Goal: Transaction & Acquisition: Purchase product/service

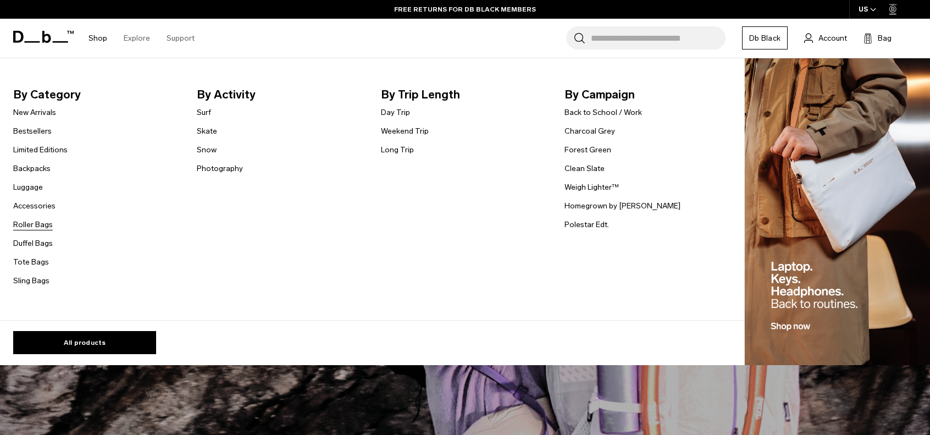
click at [36, 225] on link "Roller Bags" at bounding box center [33, 225] width 40 height 12
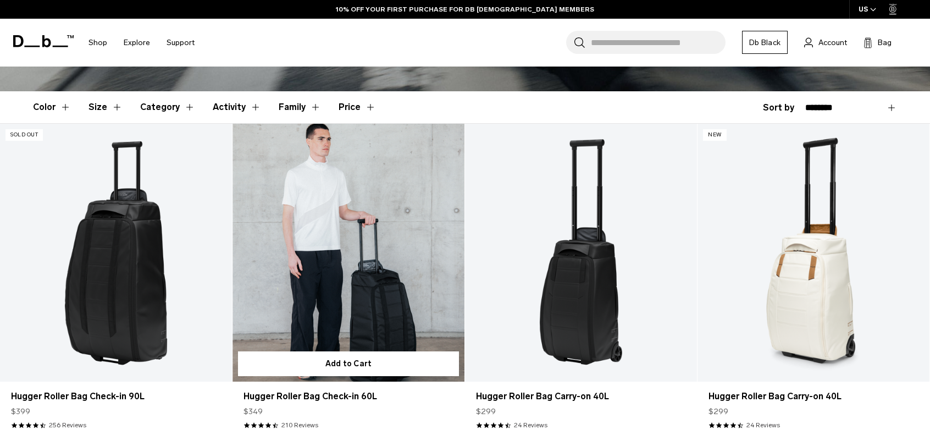
scroll to position [330, 0]
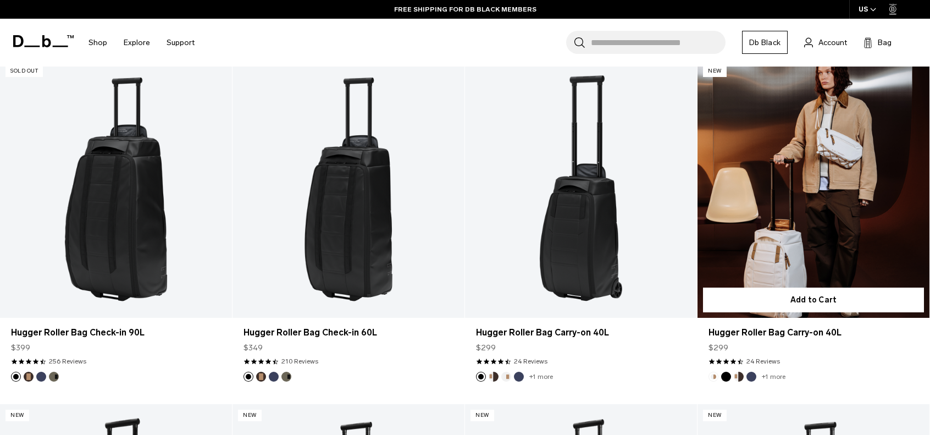
click at [753, 378] on button "Blue Hour" at bounding box center [751, 377] width 10 height 10
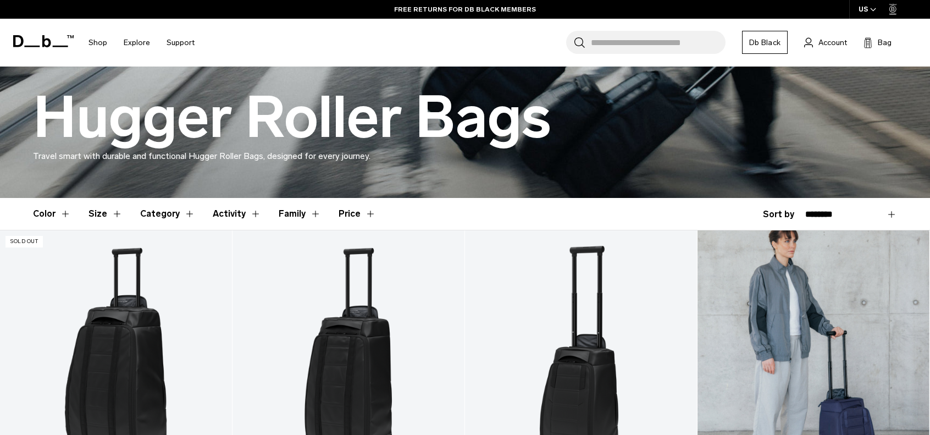
scroll to position [165, 0]
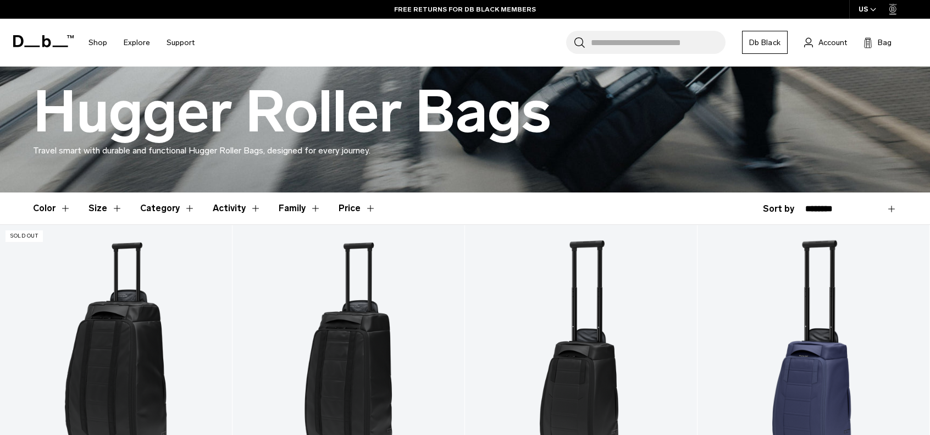
click at [95, 210] on button "Size" at bounding box center [106, 208] width 34 height 32
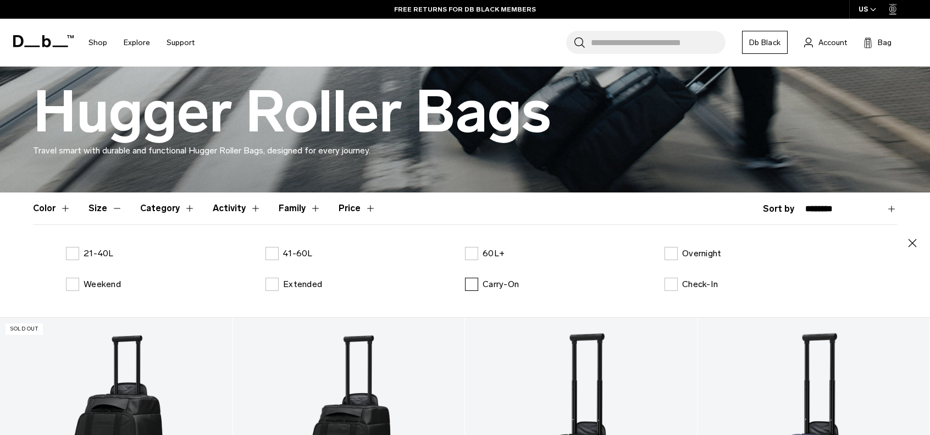
click at [475, 284] on label "Carry-On" at bounding box center [492, 284] width 54 height 13
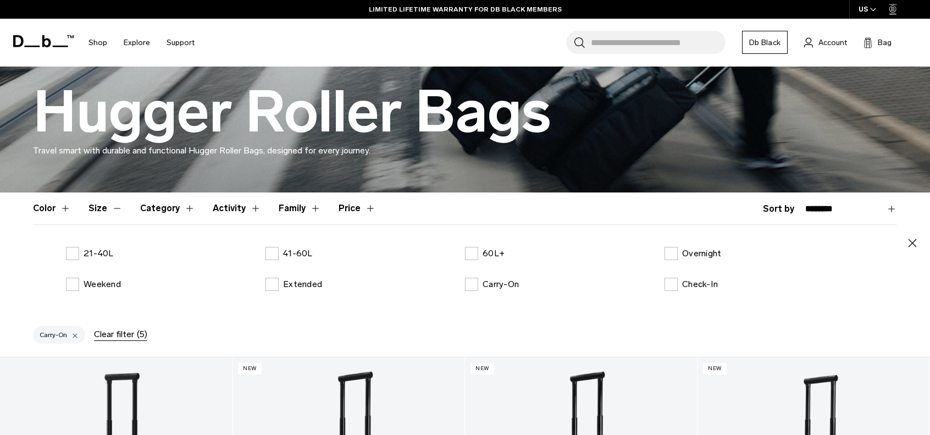
click at [115, 204] on button "Size" at bounding box center [106, 208] width 34 height 32
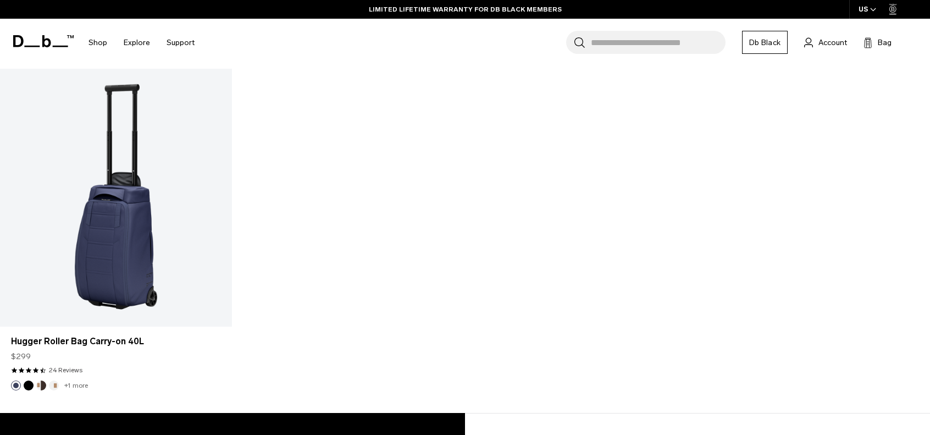
scroll to position [715, 0]
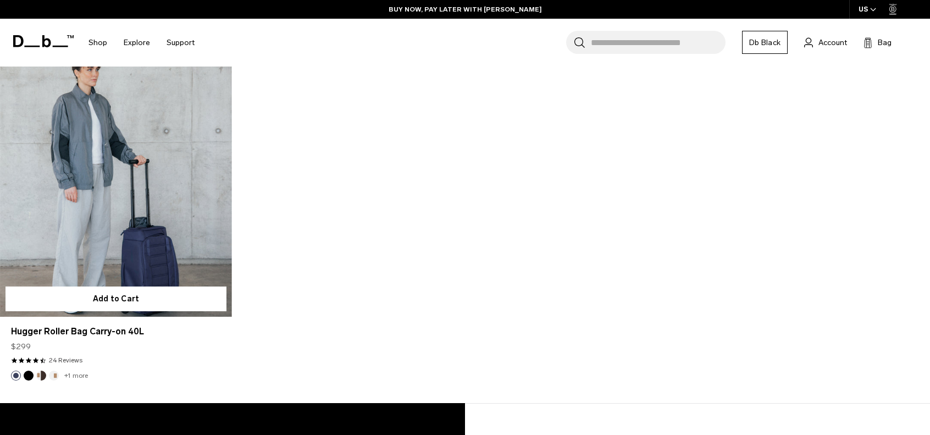
click at [89, 238] on link "Hugger Roller Bag Carry-on 40L" at bounding box center [116, 188] width 232 height 258
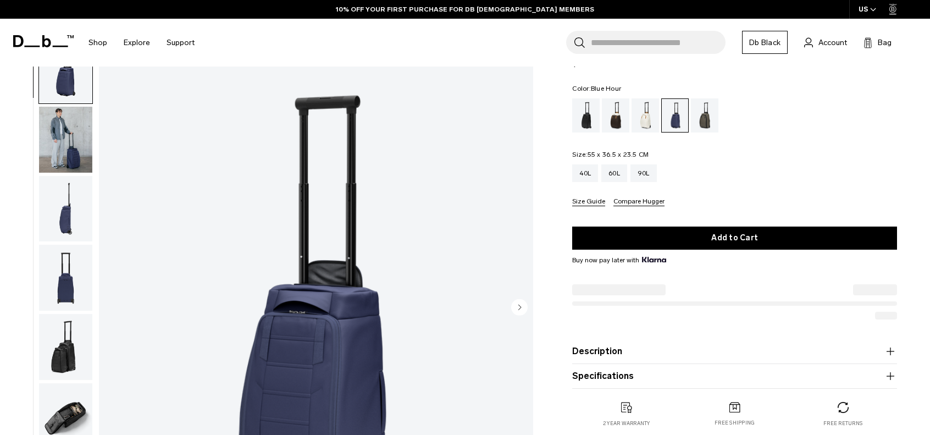
scroll to position [165, 0]
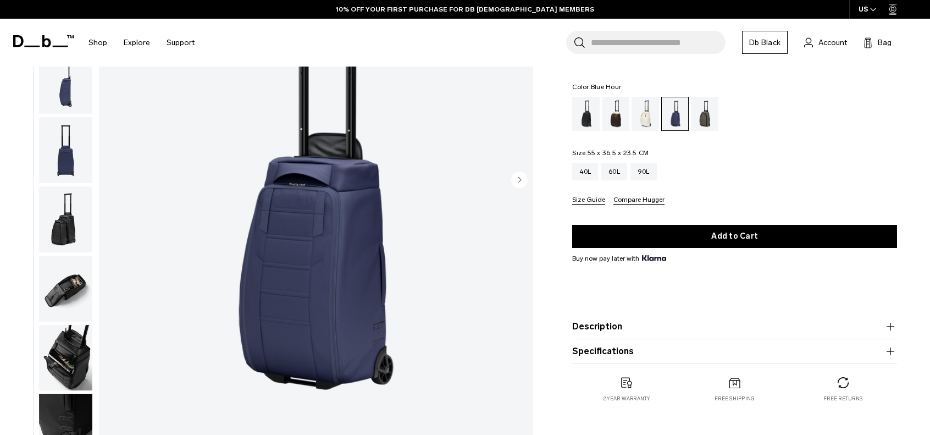
click at [519, 182] on icon "Next slide" at bounding box center [520, 179] width 3 height 5
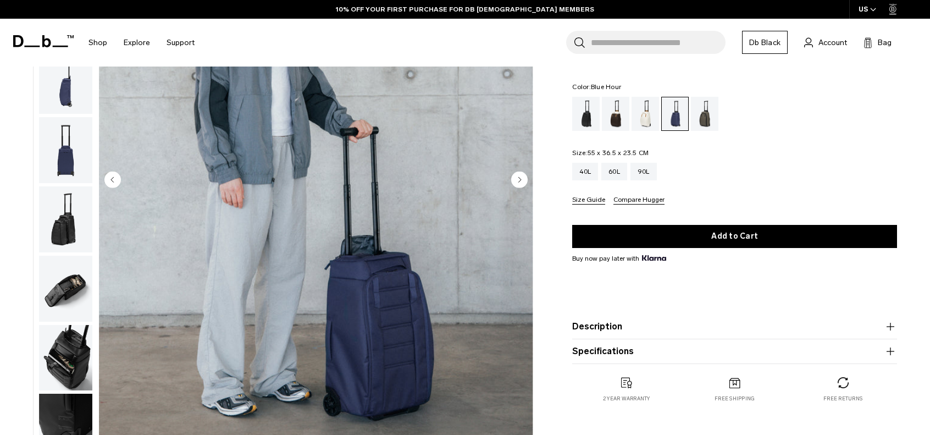
scroll to position [69, 0]
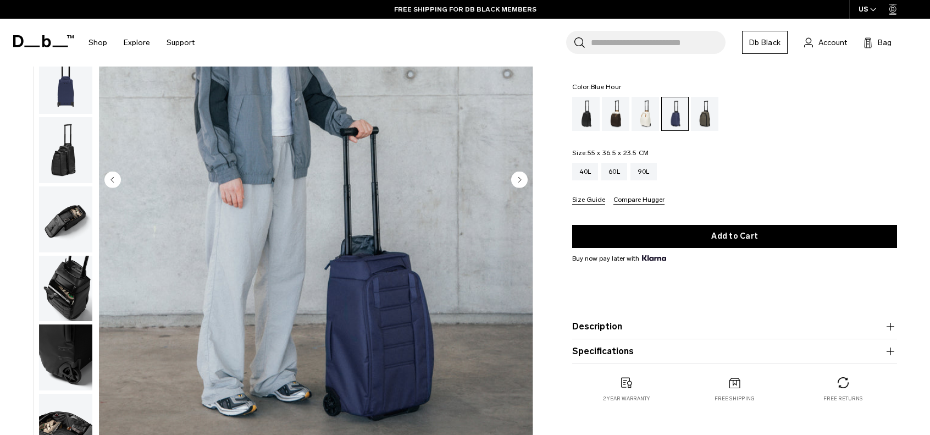
click at [520, 181] on circle "Next slide" at bounding box center [519, 179] width 16 height 16
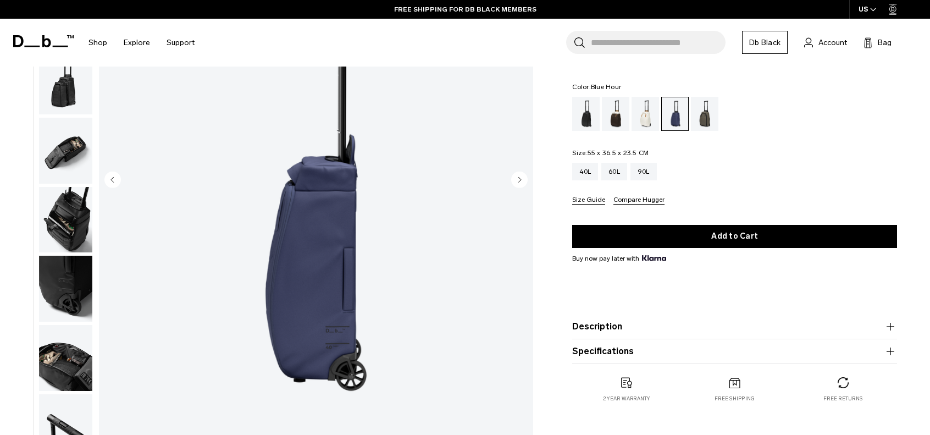
scroll to position [139, 0]
click at [520, 181] on circle "Next slide" at bounding box center [519, 179] width 16 height 16
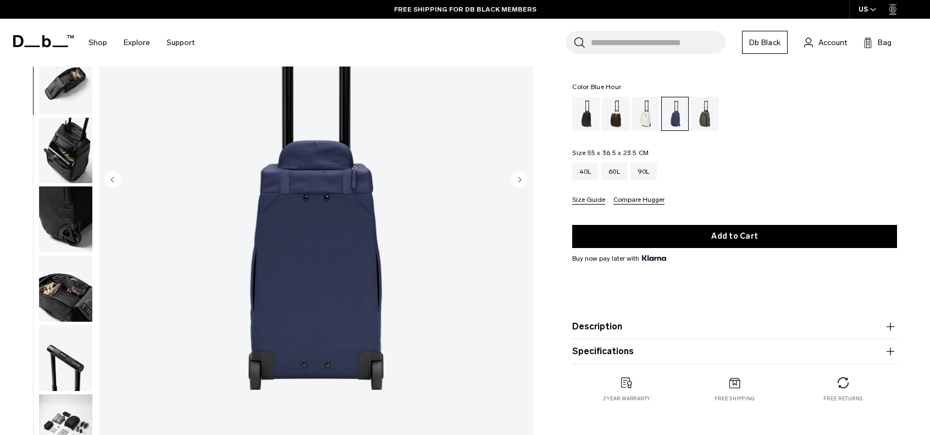
scroll to position [208, 0]
click at [520, 181] on circle "Next slide" at bounding box center [519, 179] width 16 height 16
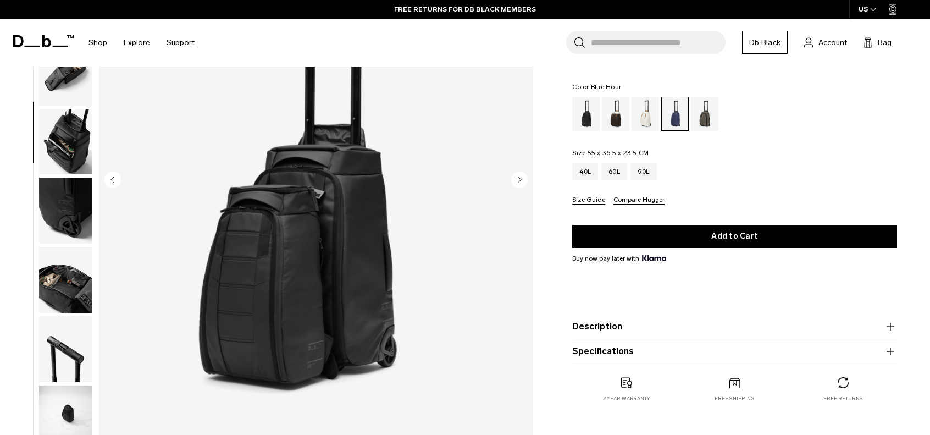
click at [520, 181] on circle "Next slide" at bounding box center [519, 179] width 16 height 16
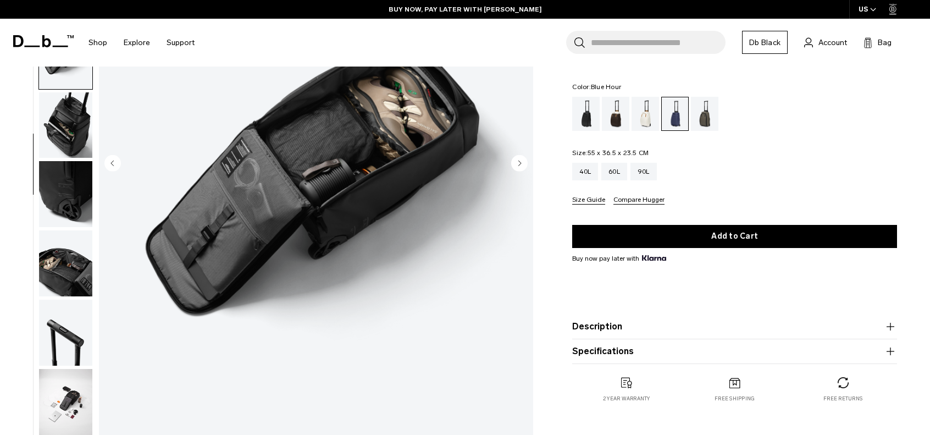
scroll to position [165, 0]
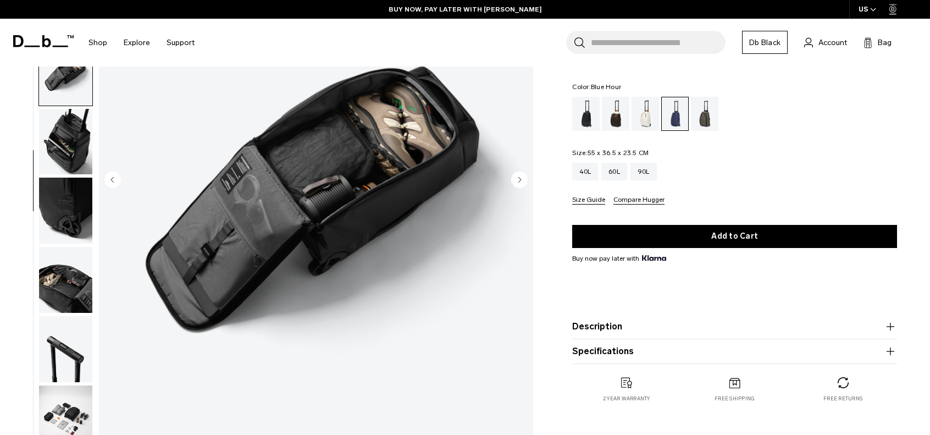
click at [524, 189] on button "Next slide" at bounding box center [519, 180] width 16 height 19
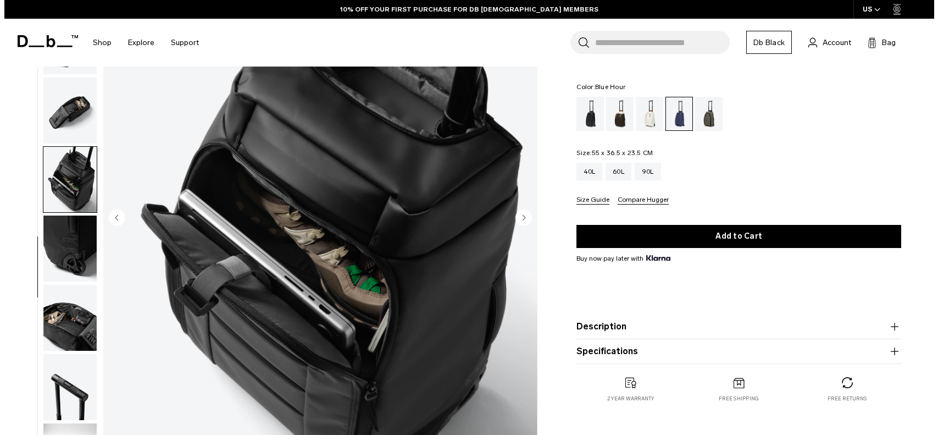
scroll to position [110, 0]
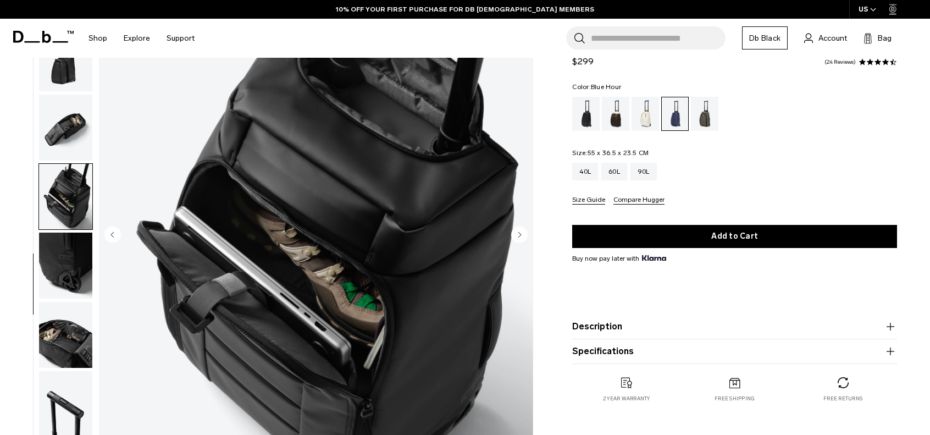
click at [521, 233] on icon "Next slide" at bounding box center [519, 234] width 16 height 16
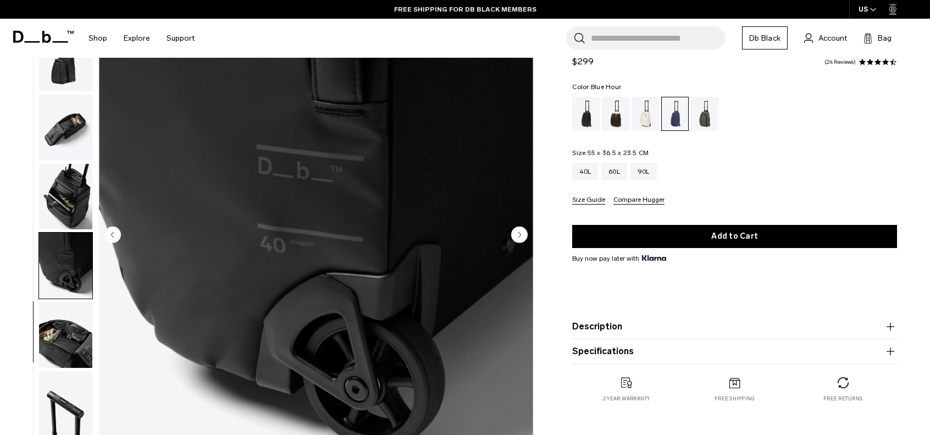
click at [521, 233] on circle "Next slide" at bounding box center [519, 234] width 16 height 16
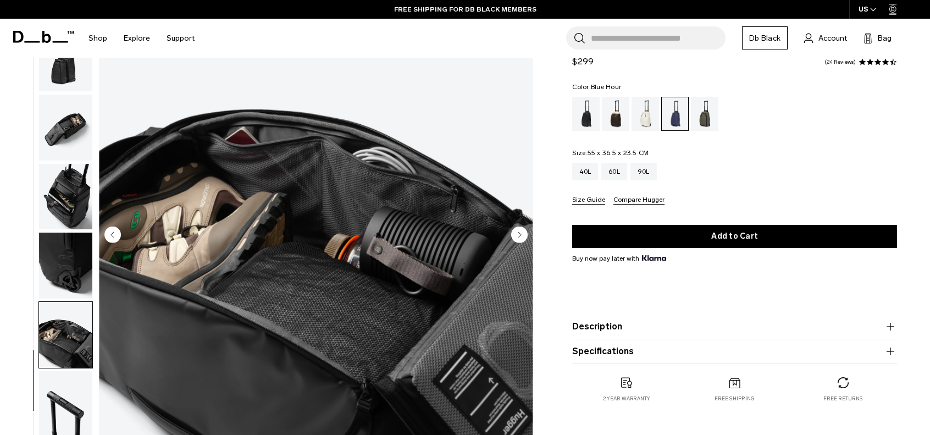
click at [512, 236] on circle "Next slide" at bounding box center [519, 234] width 16 height 16
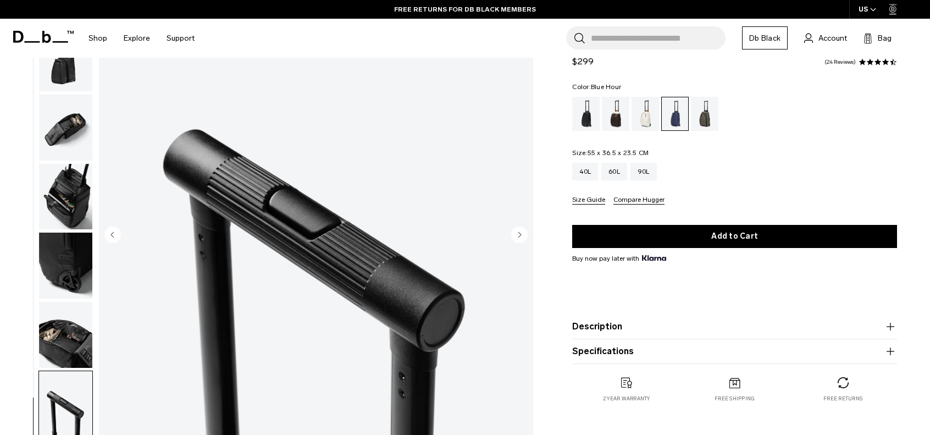
click at [516, 239] on circle "Next slide" at bounding box center [519, 234] width 16 height 16
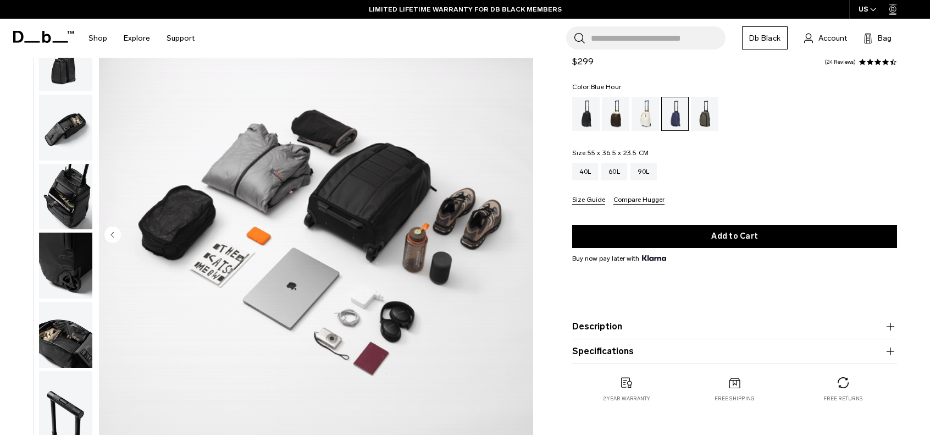
click at [516, 239] on img "11 / 11" at bounding box center [316, 235] width 434 height 543
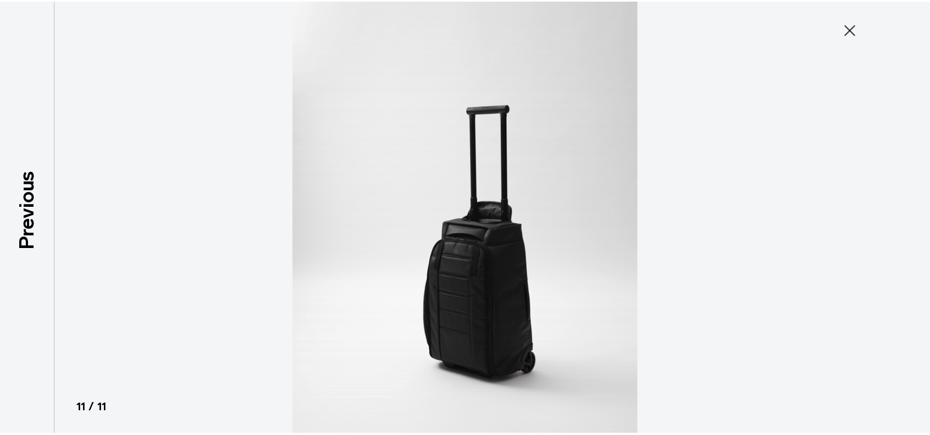
scroll to position [211, 0]
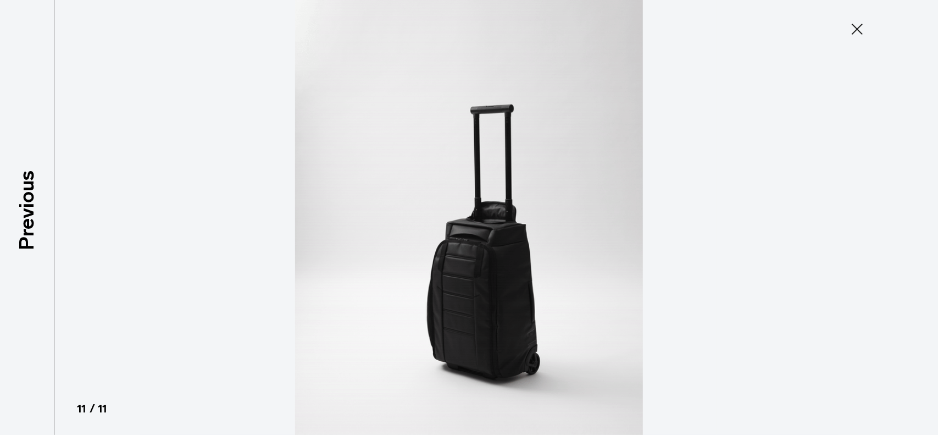
click at [859, 32] on icon at bounding box center [858, 29] width 18 height 18
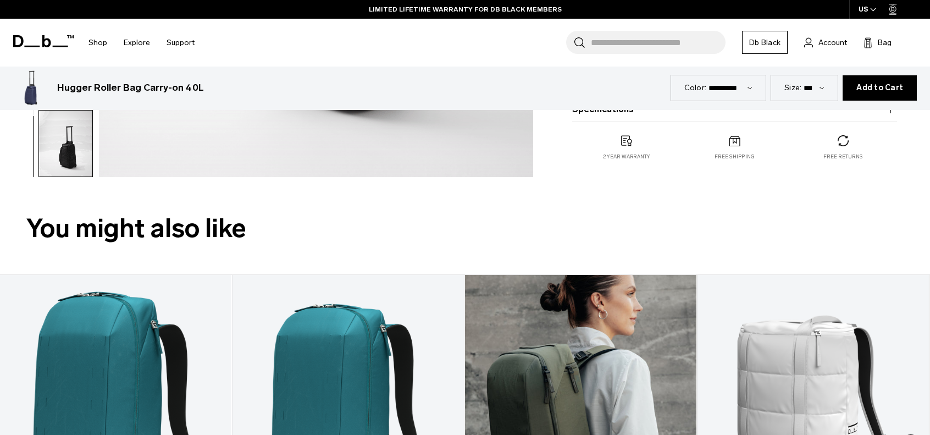
scroll to position [605, 0]
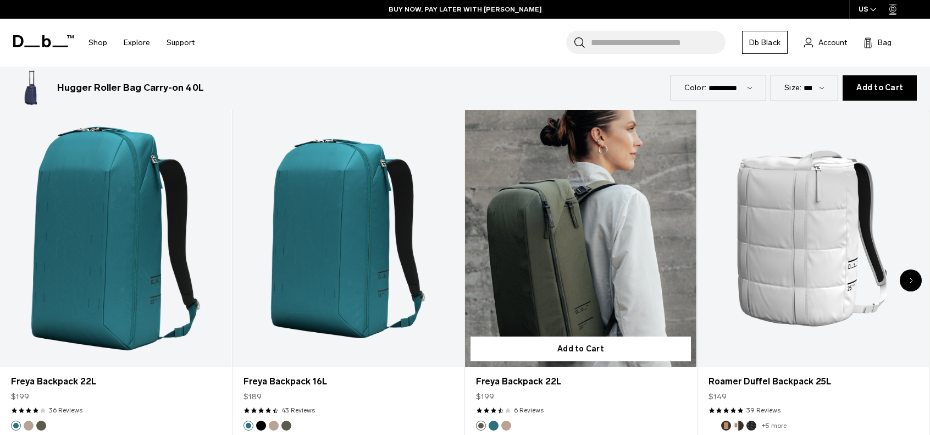
click at [581, 218] on link "Freya Backpack 22L" at bounding box center [580, 238] width 231 height 257
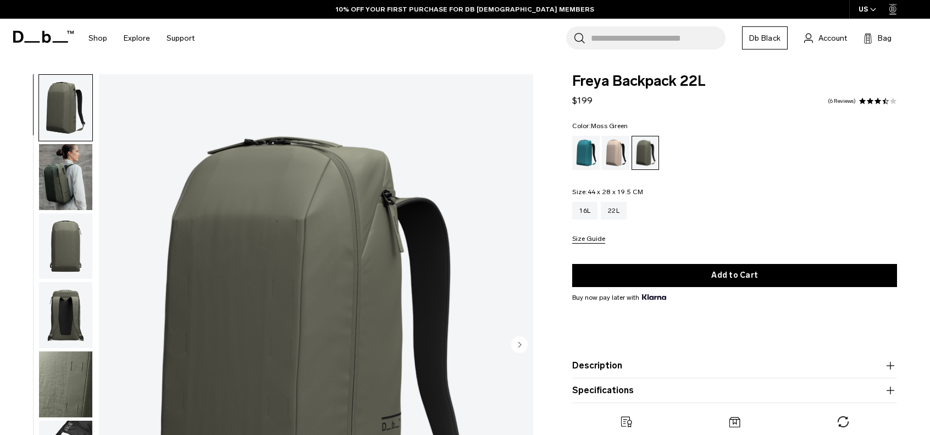
click at [57, 168] on img "button" at bounding box center [65, 177] width 53 height 66
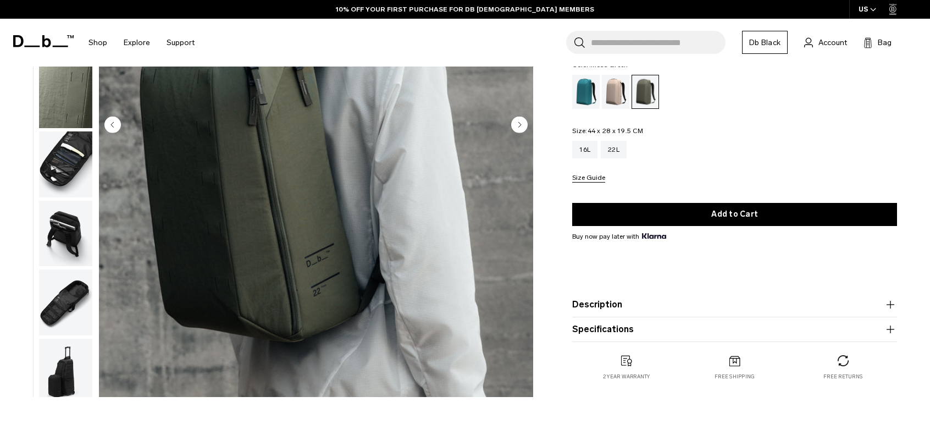
scroll to position [165, 0]
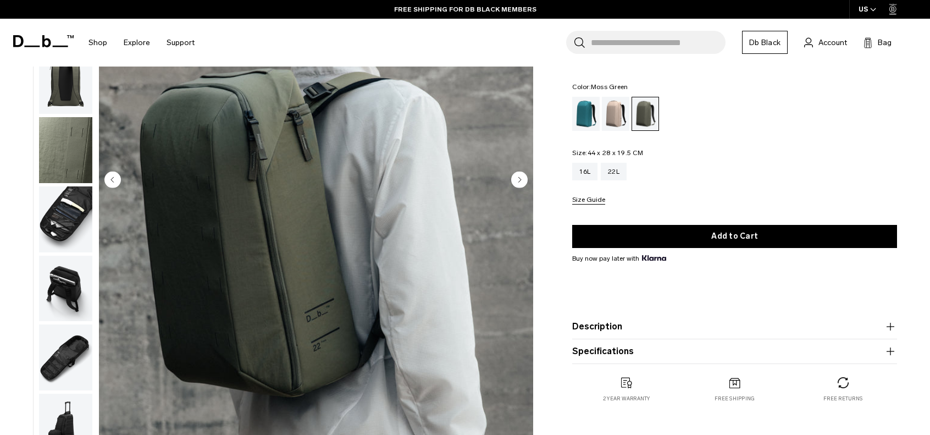
click at [520, 183] on circle "Next slide" at bounding box center [519, 179] width 16 height 16
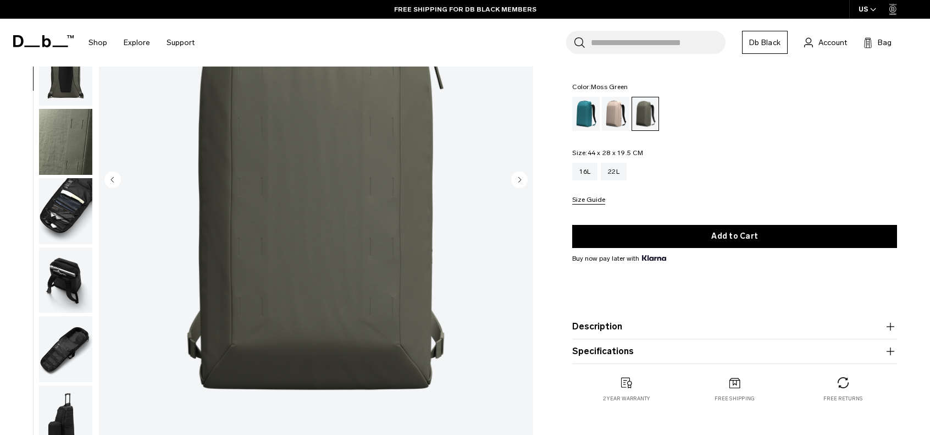
click at [520, 183] on circle "Next slide" at bounding box center [519, 179] width 16 height 16
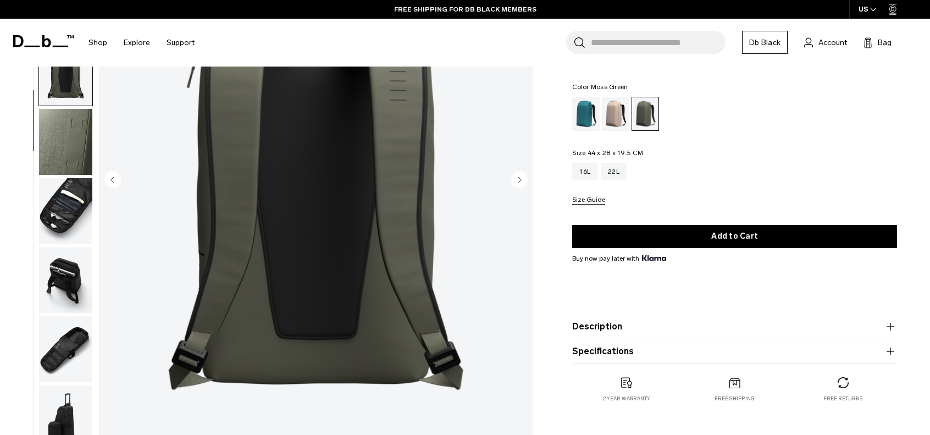
click at [402, 165] on img "4 / 9" at bounding box center [316, 180] width 434 height 543
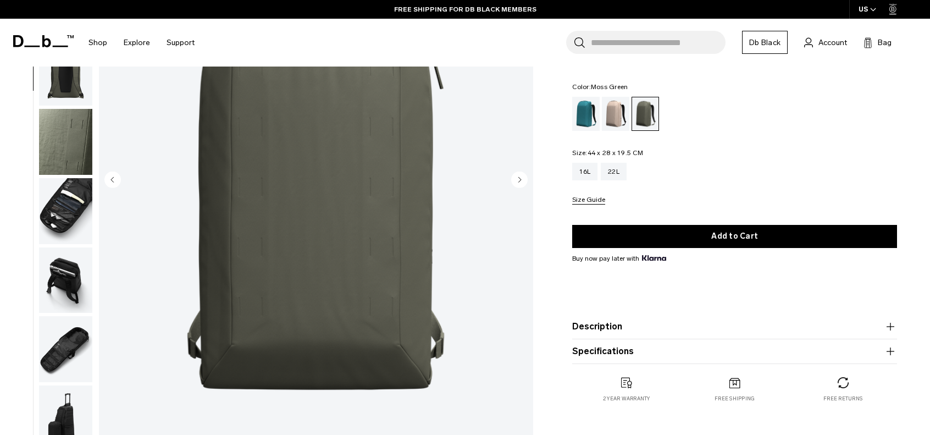
click at [518, 182] on circle "Next slide" at bounding box center [519, 179] width 16 height 16
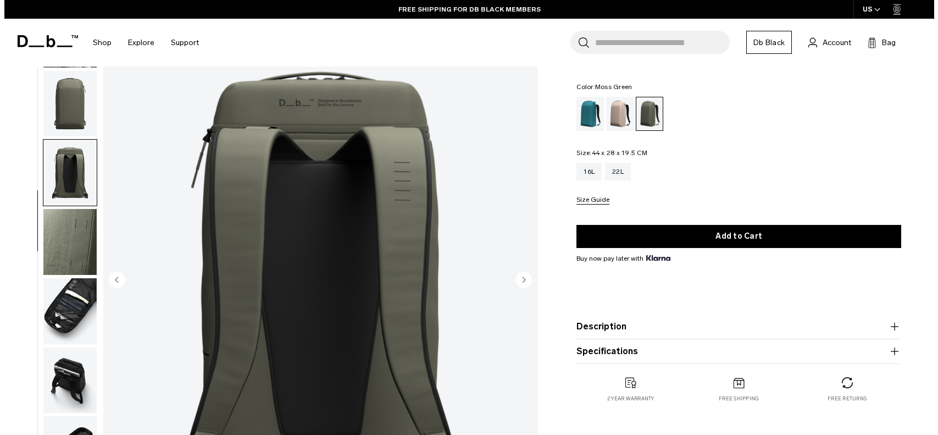
scroll to position [55, 0]
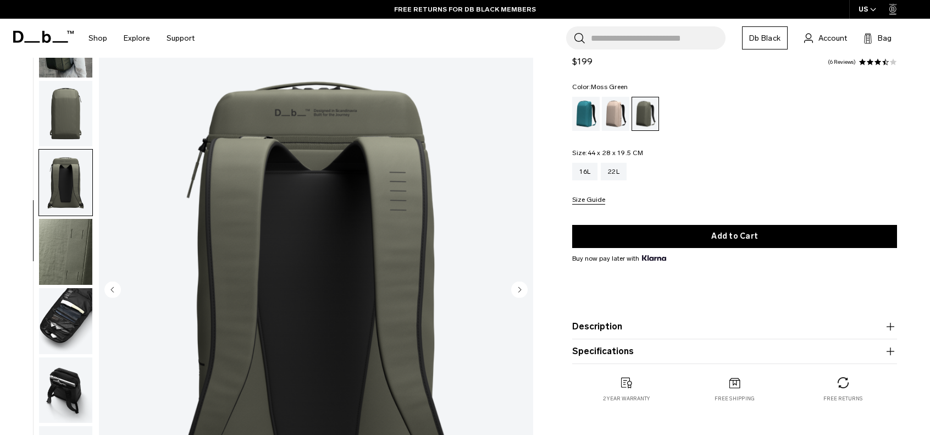
click at [380, 197] on img "4 / 9" at bounding box center [316, 290] width 434 height 543
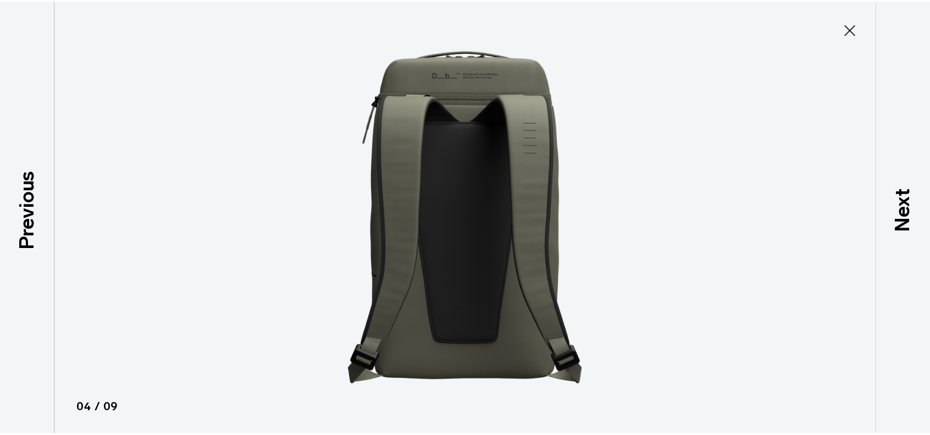
scroll to position [72, 0]
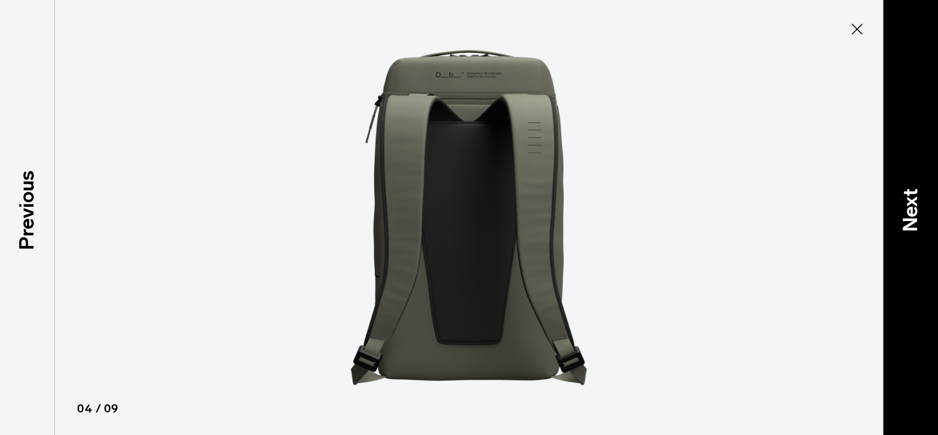
click at [915, 208] on p "Next" at bounding box center [911, 210] width 30 height 43
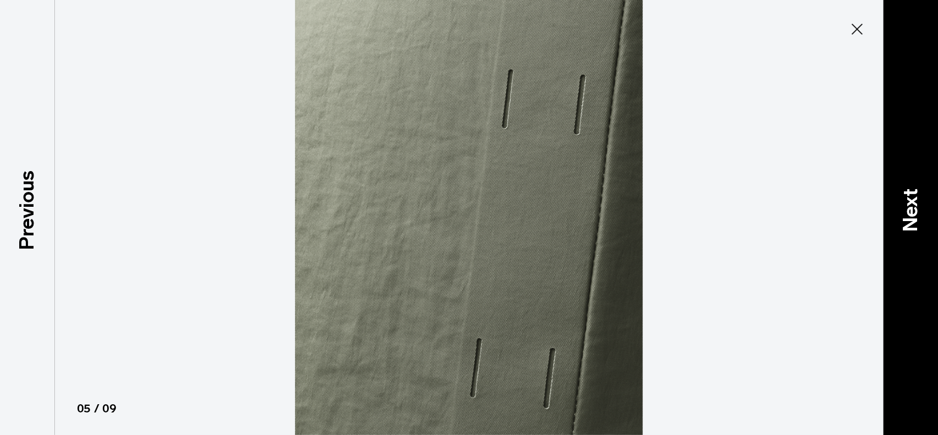
click at [915, 208] on p "Next" at bounding box center [911, 210] width 30 height 43
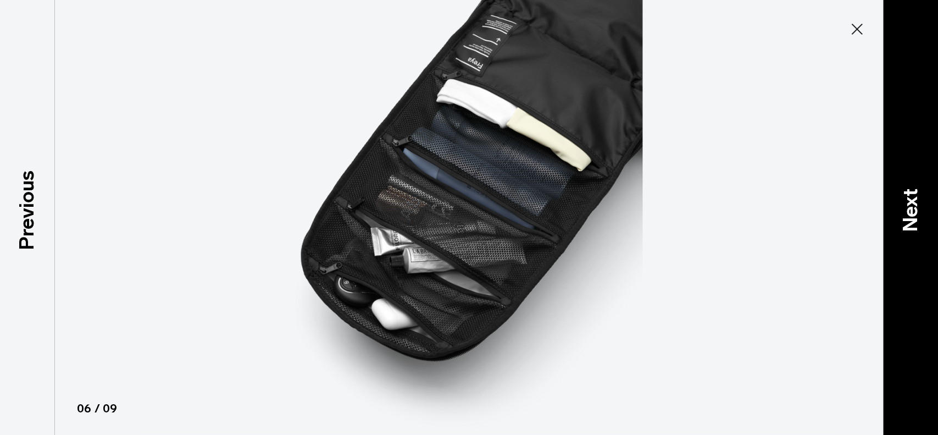
click at [912, 208] on p "Next" at bounding box center [911, 210] width 30 height 43
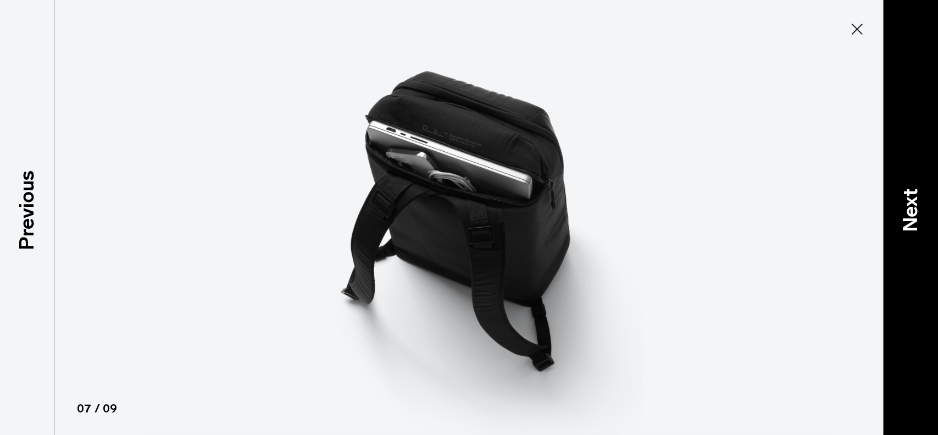
click at [909, 202] on p "Next" at bounding box center [911, 210] width 30 height 43
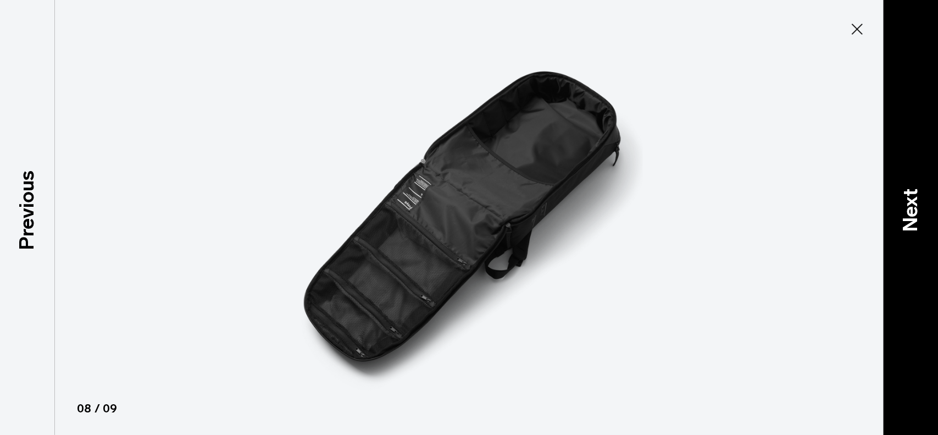
click at [910, 201] on p "Next" at bounding box center [911, 210] width 30 height 43
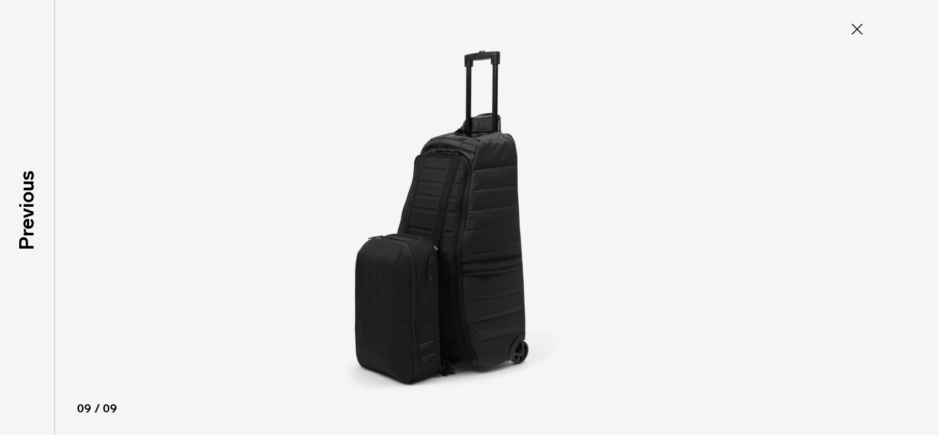
click at [910, 201] on div at bounding box center [469, 217] width 938 height 435
click at [859, 28] on icon at bounding box center [858, 29] width 18 height 18
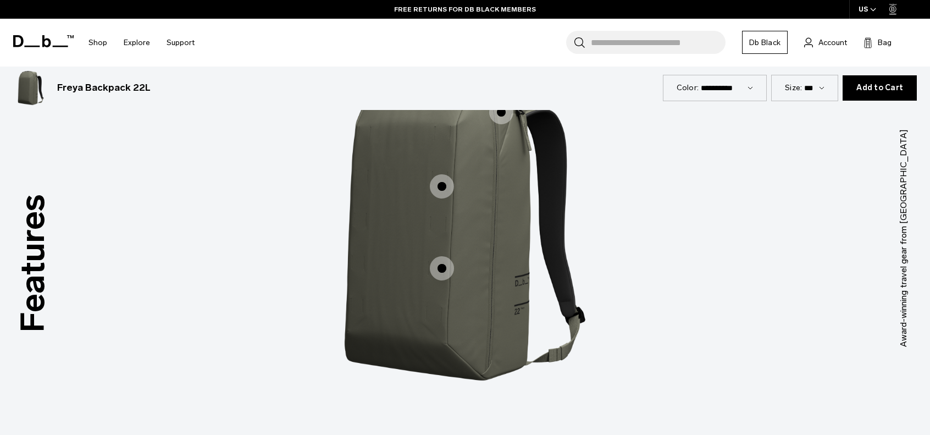
scroll to position [1319, 0]
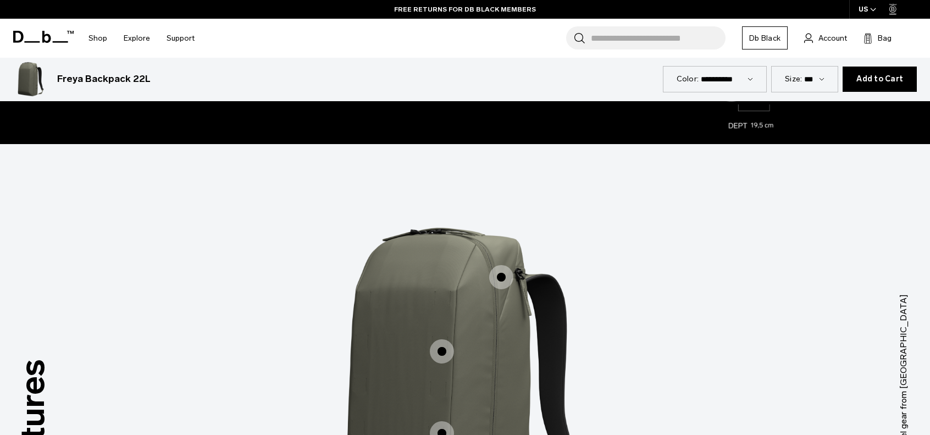
click at [502, 276] on span "1 / 3" at bounding box center [501, 277] width 24 height 24
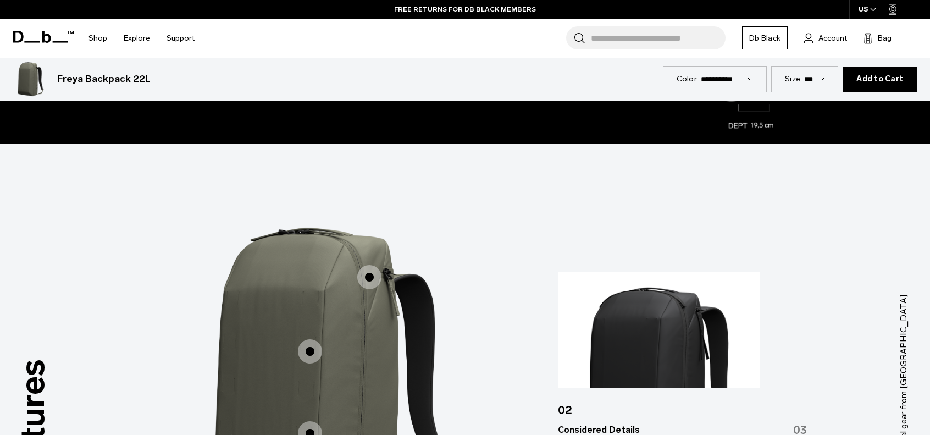
click at [498, 276] on img "1 / 3" at bounding box center [333, 386] width 330 height 412
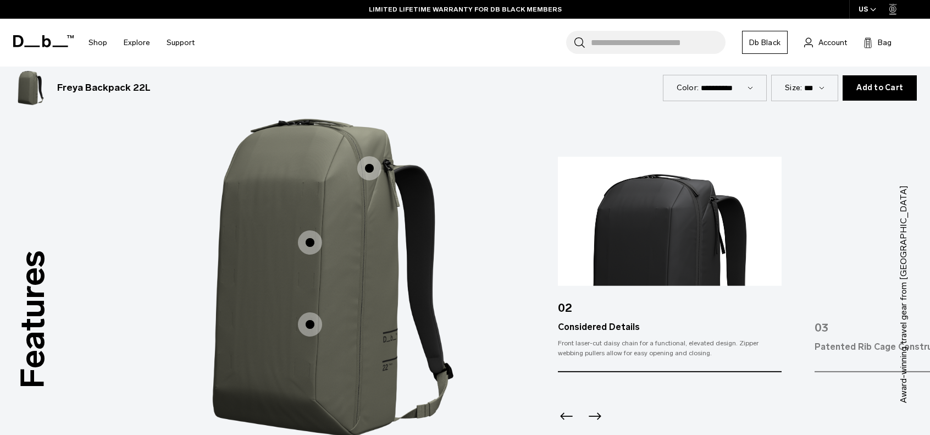
scroll to position [1429, 0]
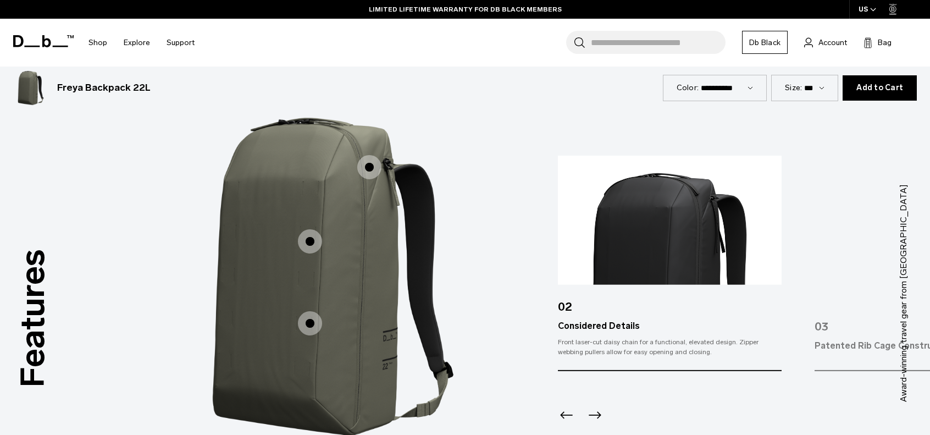
click at [599, 416] on icon "Next slide" at bounding box center [595, 415] width 13 height 7
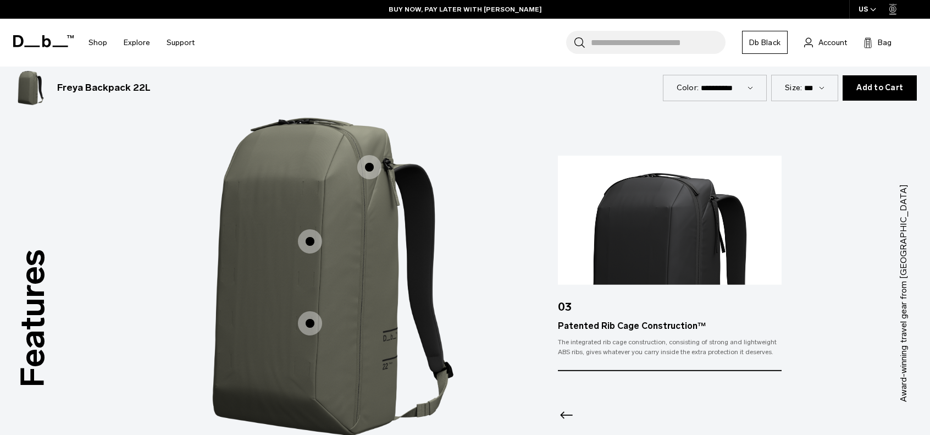
click at [599, 416] on div at bounding box center [669, 400] width 223 height 59
click at [665, 47] on input "Search for Bags, Luggage..." at bounding box center [658, 42] width 135 height 23
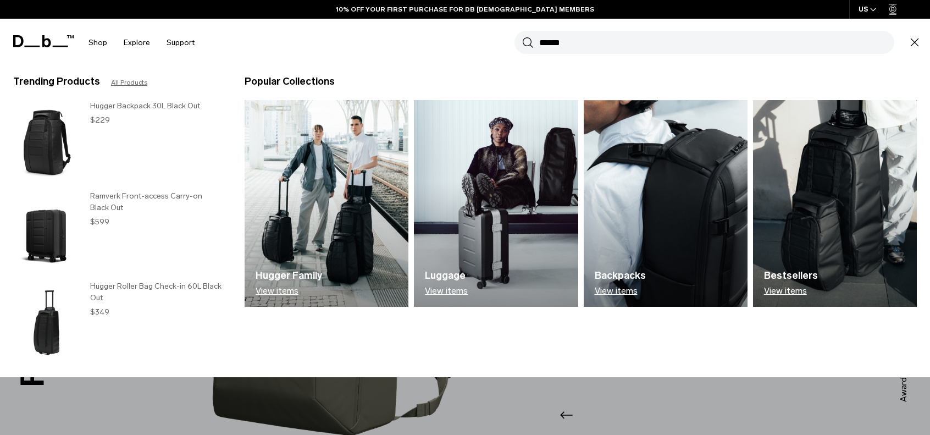
type input "******"
click at [522, 36] on button "Search" at bounding box center [528, 42] width 12 height 12
